Goal: Task Accomplishment & Management: Use online tool/utility

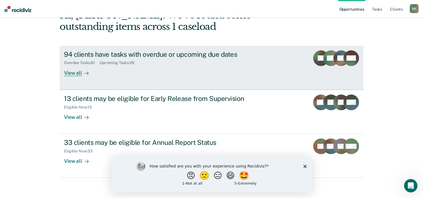
scroll to position [39, 0]
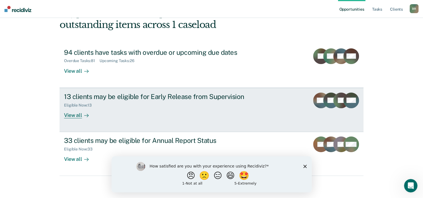
click at [75, 115] on div "View all" at bounding box center [79, 112] width 31 height 11
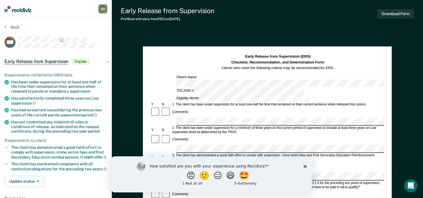
click at [315, 30] on div "Early Release from Supervision Prefilled with data from TDCJ on [DATE] . Downlo…" at bounding box center [267, 194] width 311 height 389
click at [357, 19] on div "Early Release from Supervision Prefilled with data from TDCJ on [DATE] . Downlo…" at bounding box center [267, 14] width 311 height 28
drag, startPoint x: 331, startPoint y: 9, endPoint x: 297, endPoint y: 16, distance: 34.1
click at [298, 16] on div "Early Release from Supervision Prefilled with data from TDCJ on [DATE] . Downlo…" at bounding box center [267, 14] width 311 height 28
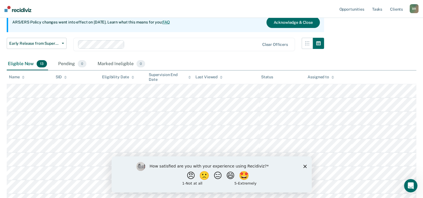
scroll to position [56, 0]
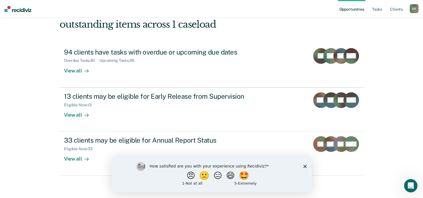
scroll to position [39, 0]
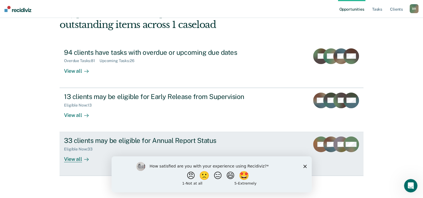
click at [70, 156] on div "View all" at bounding box center [79, 156] width 31 height 11
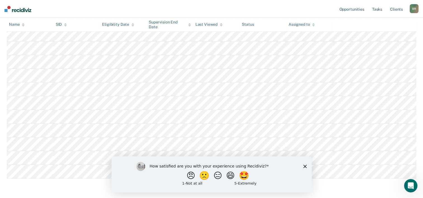
scroll to position [419, 0]
click at [306, 164] on icon "Close survey" at bounding box center [304, 165] width 3 height 3
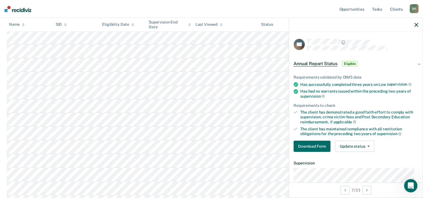
scroll to position [0, 0]
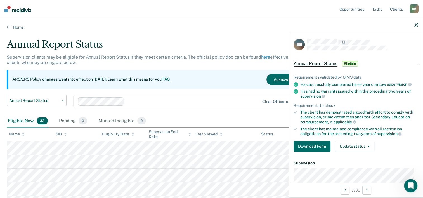
click at [416, 23] on icon "button" at bounding box center [416, 25] width 4 height 4
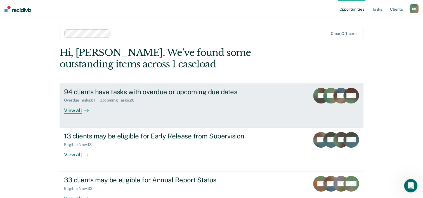
scroll to position [28, 0]
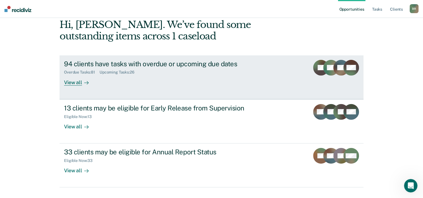
click at [73, 83] on div "View all" at bounding box center [79, 80] width 31 height 11
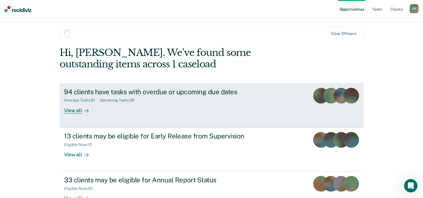
scroll to position [28, 0]
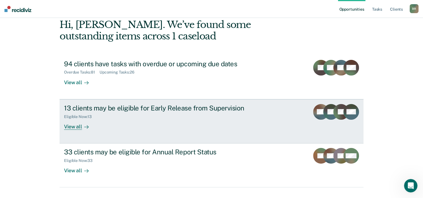
click at [75, 127] on div "View all" at bounding box center [79, 124] width 31 height 11
